Goal: Task Accomplishment & Management: Use online tool/utility

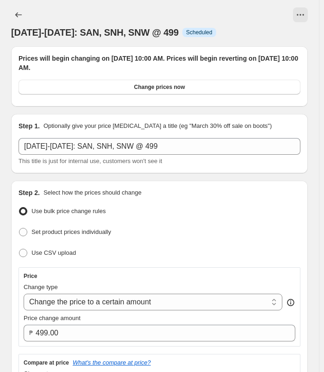
select select "no_change"
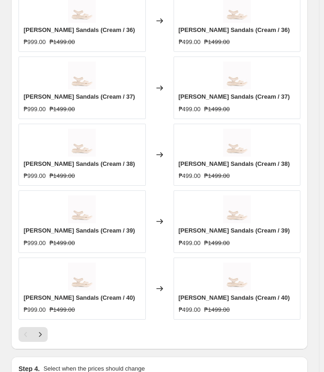
scroll to position [757, 0]
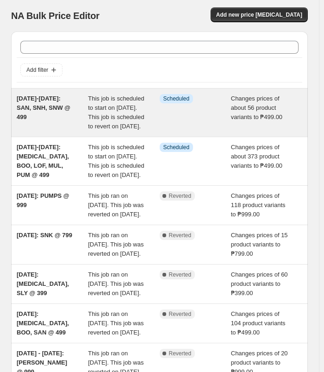
click at [62, 115] on div "[DATE]-[DATE]: SAN, SNH, SNW @ 499" at bounding box center [52, 112] width 71 height 37
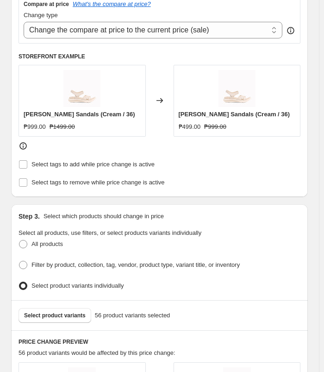
scroll to position [370, 0]
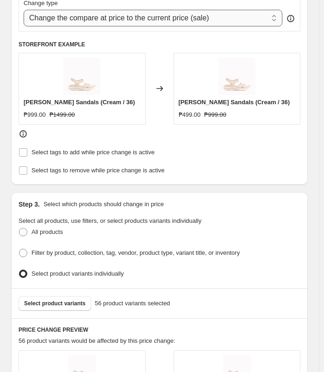
click at [212, 17] on select "Change the compare at price to the current price (sale) Change the compare at p…" at bounding box center [153, 18] width 259 height 17
select select "no_change"
click at [24, 10] on select "Change the compare at price to the current price (sale) Change the compare at p…" at bounding box center [153, 18] width 259 height 17
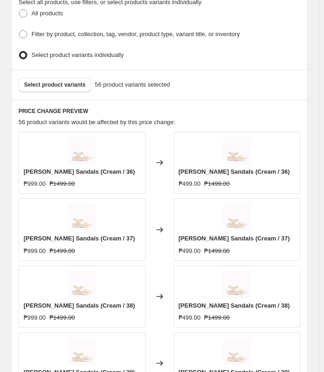
scroll to position [602, 0]
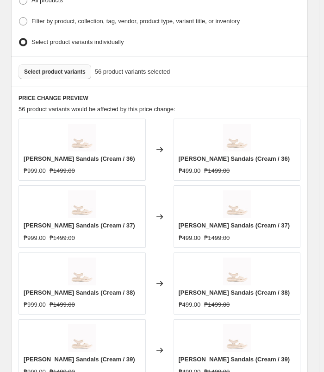
click at [69, 64] on button "Select product variants" at bounding box center [55, 71] width 73 height 15
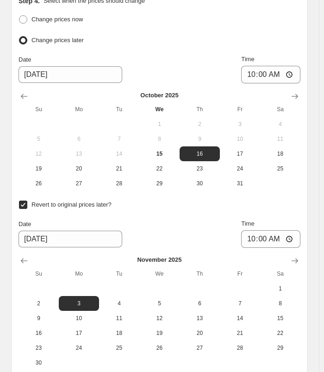
scroll to position [1158, 0]
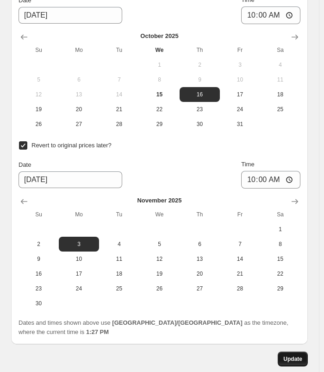
click at [297, 355] on span "Update" at bounding box center [292, 358] width 19 height 7
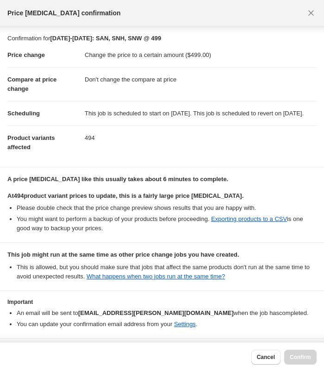
scroll to position [43, 0]
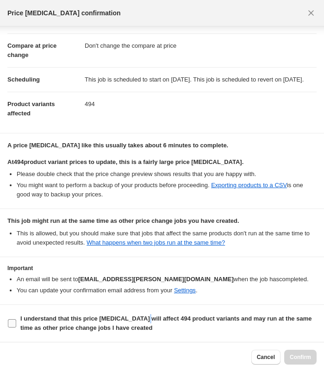
click at [140, 317] on b "I understand that this price [MEDICAL_DATA] will affect 494 product variants an…" at bounding box center [165, 323] width 291 height 16
click at [122, 331] on b "I understand that this price [MEDICAL_DATA] will affect 494 product variants an…" at bounding box center [165, 323] width 291 height 16
click at [16, 327] on input "I understand that this price [MEDICAL_DATA] will affect 494 product variants an…" at bounding box center [12, 323] width 8 height 8
checkbox input "true"
click at [304, 357] on span "Confirm" at bounding box center [300, 356] width 21 height 7
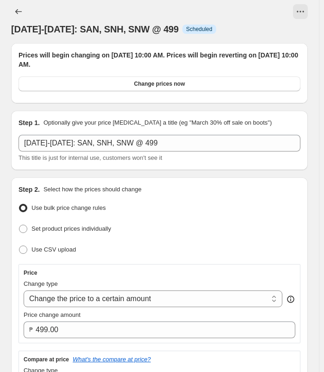
scroll to position [0, 0]
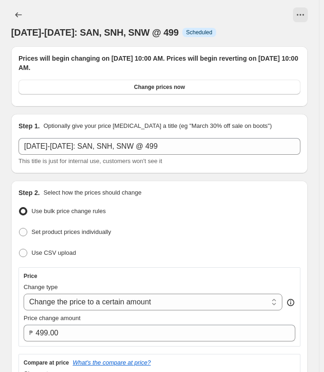
click at [19, 14] on icon "Price change jobs" at bounding box center [18, 14] width 9 height 9
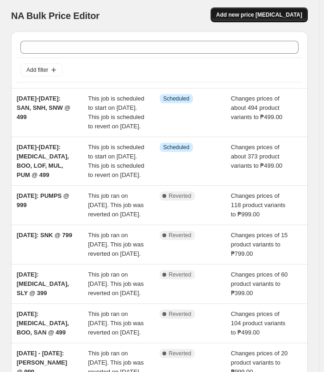
click at [295, 16] on span "Add new price [MEDICAL_DATA]" at bounding box center [259, 14] width 86 height 7
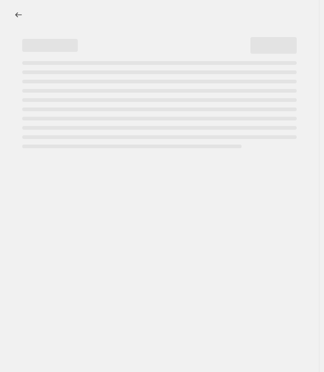
select select "percentage"
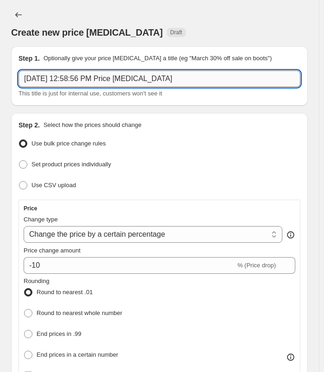
click at [181, 82] on input "[DATE] 12:58:56 PM Price [MEDICAL_DATA]" at bounding box center [160, 78] width 282 height 17
type input "o"
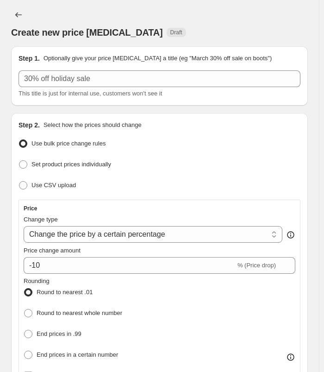
click at [255, 89] on div "This title is just for internal use, customers won't see it" at bounding box center [160, 93] width 282 height 9
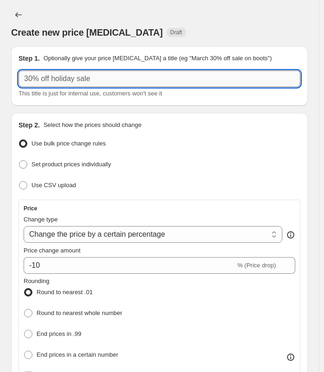
click at [271, 78] on input "text" at bounding box center [160, 78] width 282 height 17
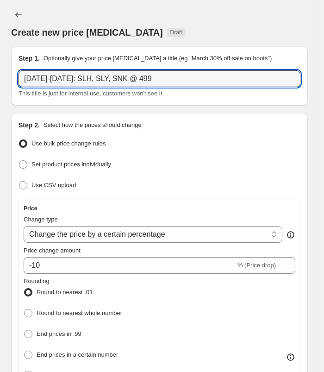
type input "[DATE]-[DATE]: SLH, SLY, SNK @ 499"
click at [164, 10] on div "Create new price [MEDICAL_DATA] Draft" at bounding box center [159, 22] width 297 height 31
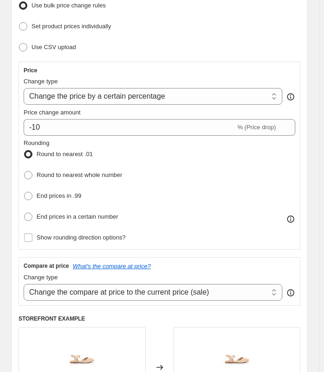
scroll to position [139, 0]
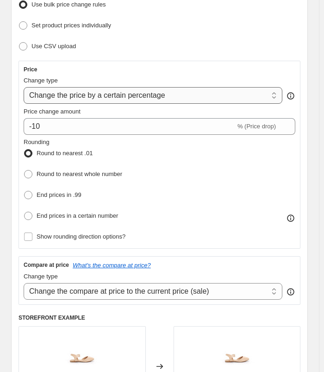
click at [116, 91] on select "Change the price to a certain amount Change the price by a certain amount Chang…" at bounding box center [153, 95] width 259 height 17
select select "to"
click at [24, 87] on select "Change the price to a certain amount Change the price by a certain amount Chang…" at bounding box center [153, 95] width 259 height 17
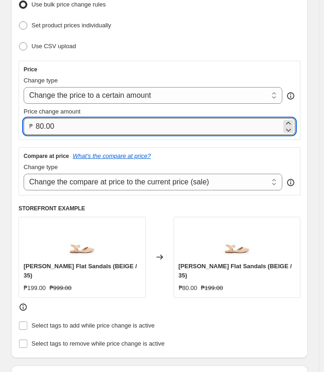
click at [71, 126] on input "80.00" at bounding box center [159, 126] width 246 height 17
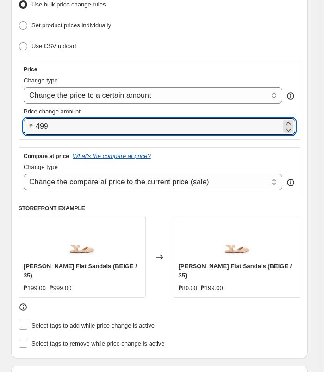
type input "499.00"
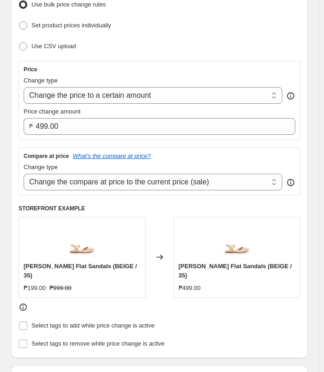
click at [265, 15] on ul "Use bulk price change rules Set product prices individually Use CSV upload" at bounding box center [160, 25] width 282 height 55
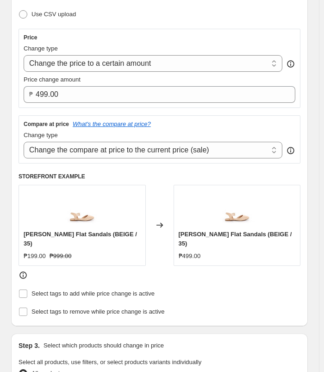
scroll to position [185, 0]
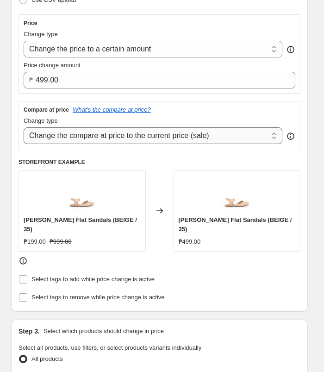
click at [180, 135] on select "Change the compare at price to the current price (sale) Change the compare at p…" at bounding box center [153, 135] width 259 height 17
select select "no_change"
click at [24, 127] on select "Change the compare at price to the current price (sale) Change the compare at p…" at bounding box center [153, 135] width 259 height 17
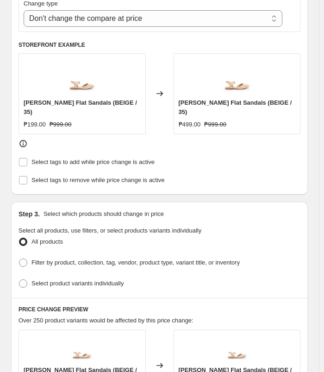
scroll to position [324, 0]
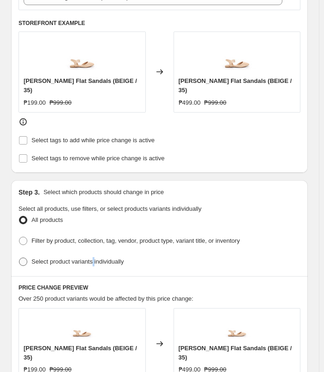
click at [93, 255] on label "Select product variants individually" at bounding box center [71, 261] width 105 height 13
click at [84, 258] on span "Select product variants individually" at bounding box center [77, 261] width 92 height 7
click at [19, 257] on input "Select product variants individually" at bounding box center [19, 257] width 0 height 0
radio input "true"
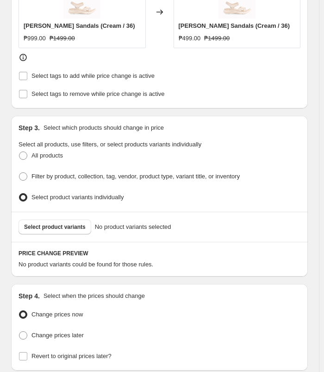
scroll to position [452, 0]
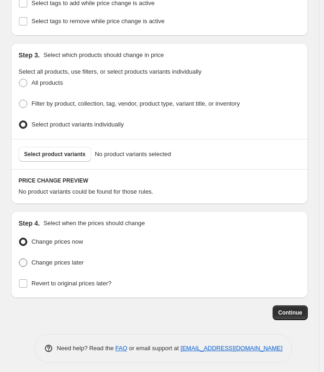
click at [59, 259] on span "Change prices later" at bounding box center [57, 262] width 52 height 7
click at [19, 258] on input "Change prices later" at bounding box center [19, 258] width 0 height 0
radio input "true"
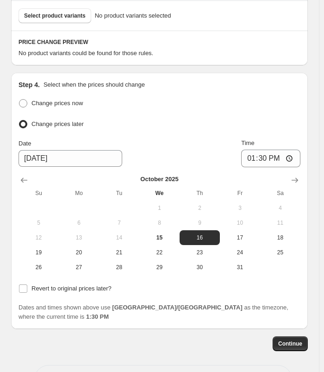
scroll to position [591, 0]
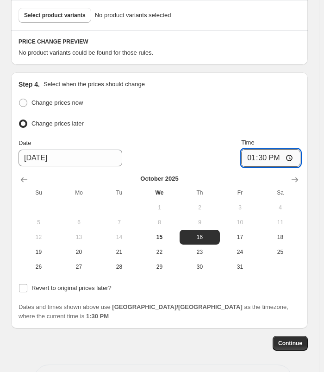
click at [258, 151] on input "13:30" at bounding box center [270, 158] width 59 height 18
click at [258, 151] on input "19:00" at bounding box center [270, 158] width 59 height 18
click at [271, 157] on input "22:00" at bounding box center [270, 158] width 59 height 18
click at [278, 154] on input "22:00" at bounding box center [270, 158] width 59 height 18
type input "10:00"
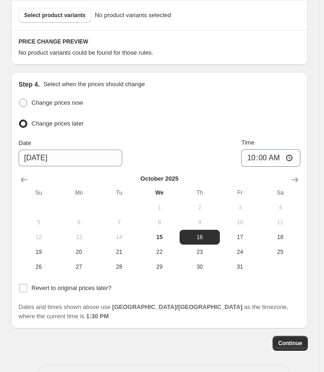
click at [299, 84] on div "Step 4. Select when the prices should change" at bounding box center [160, 84] width 282 height 9
click at [41, 286] on span "Revert to original prices later?" at bounding box center [71, 287] width 80 height 7
click at [27, 286] on input "Revert to original prices later?" at bounding box center [23, 288] width 8 height 8
checkbox input "true"
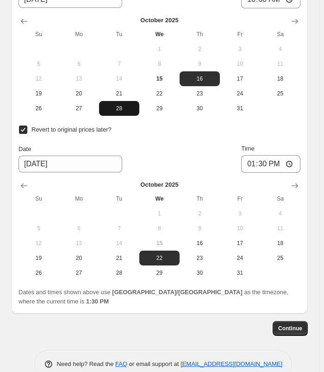
scroll to position [756, 0]
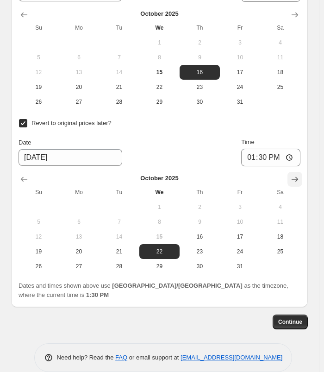
click at [295, 175] on icon "Show next month, November 2025" at bounding box center [294, 179] width 9 height 9
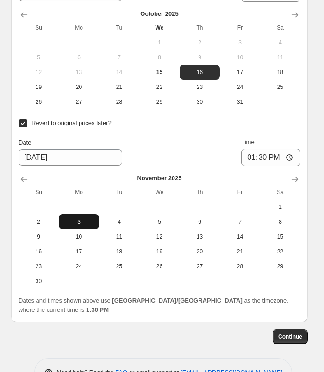
click at [92, 220] on span "3" at bounding box center [79, 221] width 33 height 7
type input "[DATE]"
click at [251, 155] on input "13:30" at bounding box center [270, 158] width 59 height 18
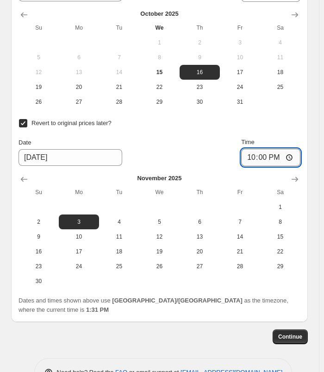
click at [282, 151] on input "22:00" at bounding box center [270, 158] width 59 height 18
type input "10:00"
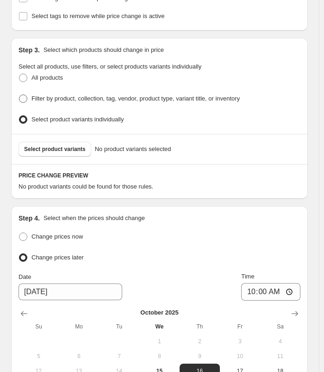
scroll to position [400, 0]
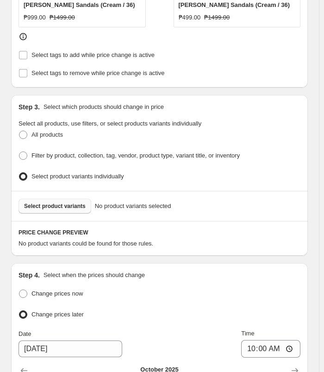
click at [38, 199] on button "Select product variants" at bounding box center [55, 206] width 73 height 15
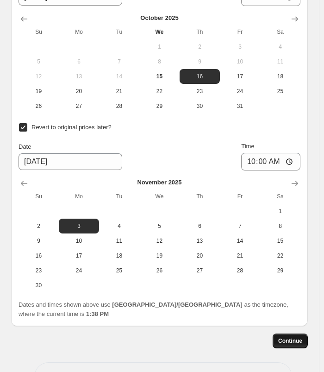
scroll to position [1127, 0]
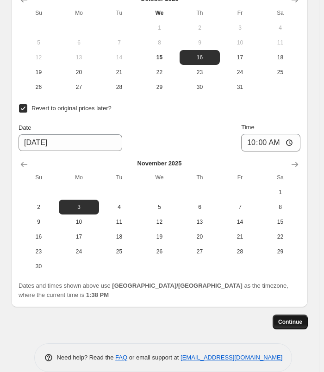
click at [306, 314] on button "Continue" at bounding box center [290, 321] width 35 height 15
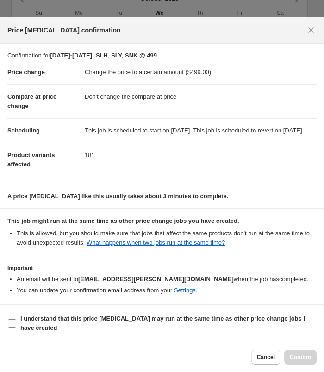
click at [31, 320] on b "I understand that this price [MEDICAL_DATA] may run at the same time as other p…" at bounding box center [162, 323] width 285 height 16
click at [16, 320] on input "I understand that this price [MEDICAL_DATA] may run at the same time as other p…" at bounding box center [12, 323] width 8 height 8
checkbox input "true"
click at [301, 359] on span "Confirm" at bounding box center [300, 356] width 21 height 7
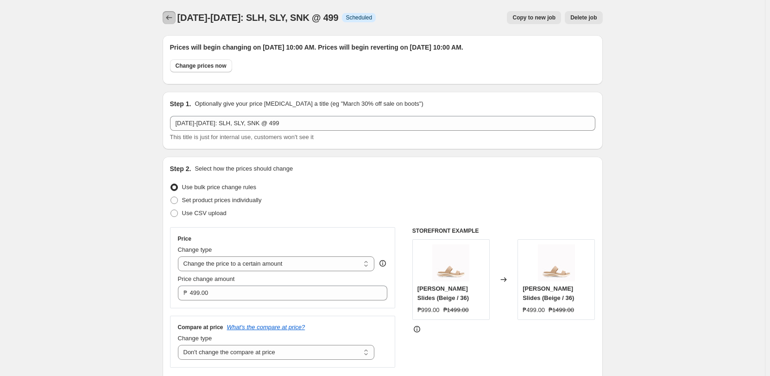
click at [167, 19] on icon "Price change jobs" at bounding box center [168, 17] width 9 height 9
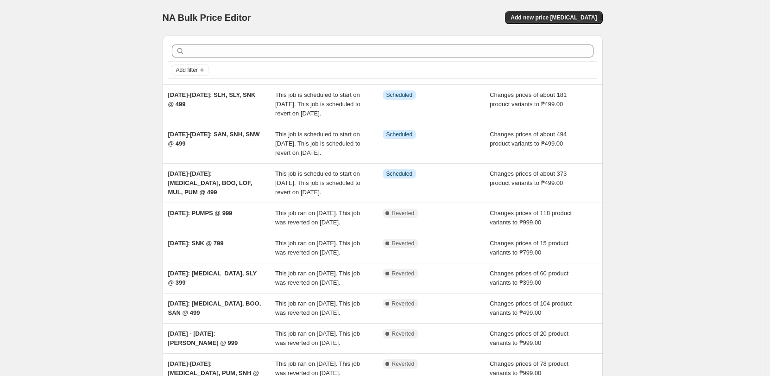
scroll to position [46, 0]
